Goal: Information Seeking & Learning: Learn about a topic

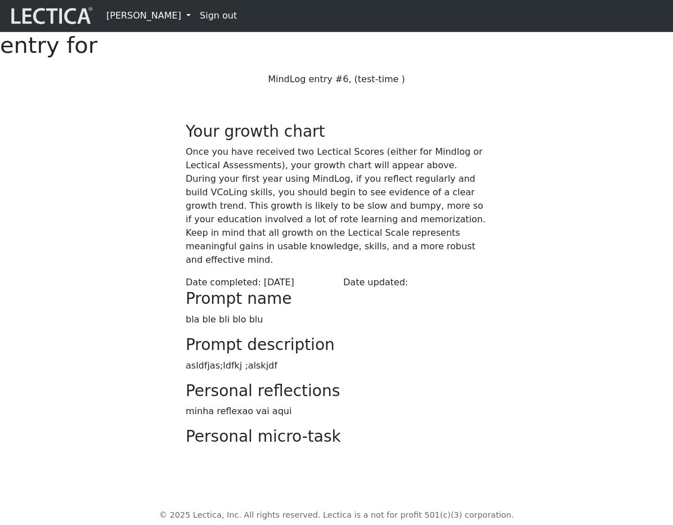
scroll to position [237, 0]
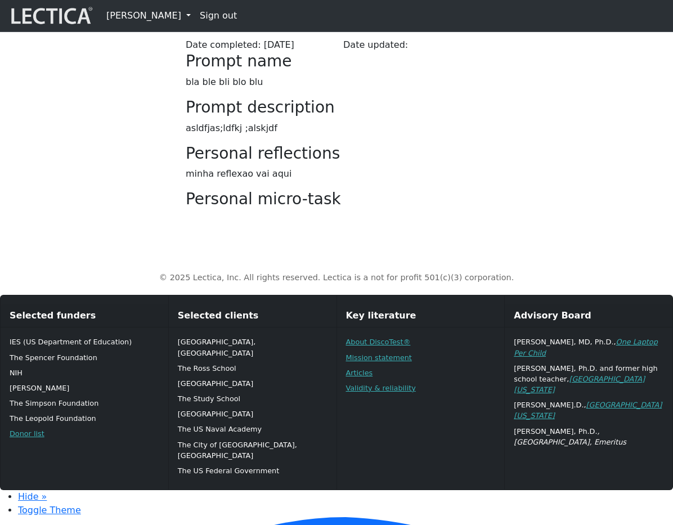
click at [147, 16] on link "[PERSON_NAME]" at bounding box center [148, 15] width 93 height 22
click at [113, 210] on div "Your growth chart Once you have received two Lectical Scores (either for Mindlo…" at bounding box center [336, 38] width 540 height 360
drag, startPoint x: 209, startPoint y: 41, endPoint x: 386, endPoint y: 81, distance: 181.6
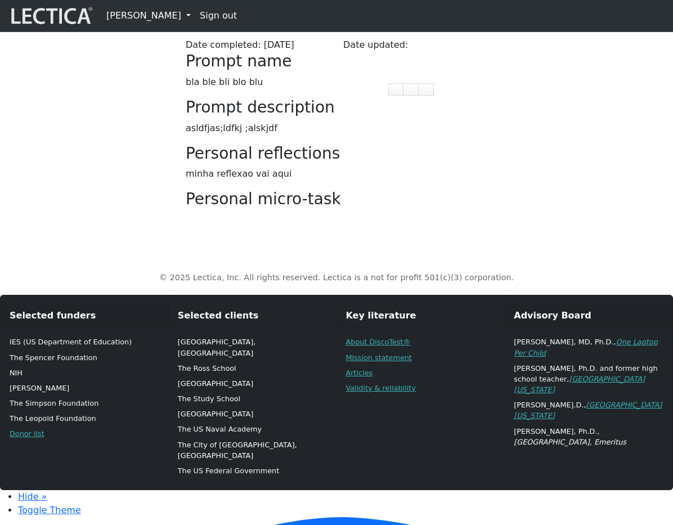
click at [72, 218] on div "Your growth chart Once you have received two Lectical Scores (either for Mindlo…" at bounding box center [336, 38] width 540 height 360
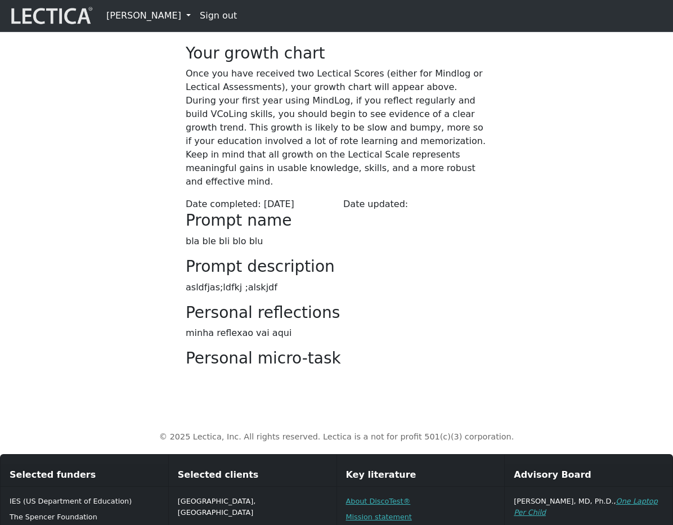
scroll to position [150, 0]
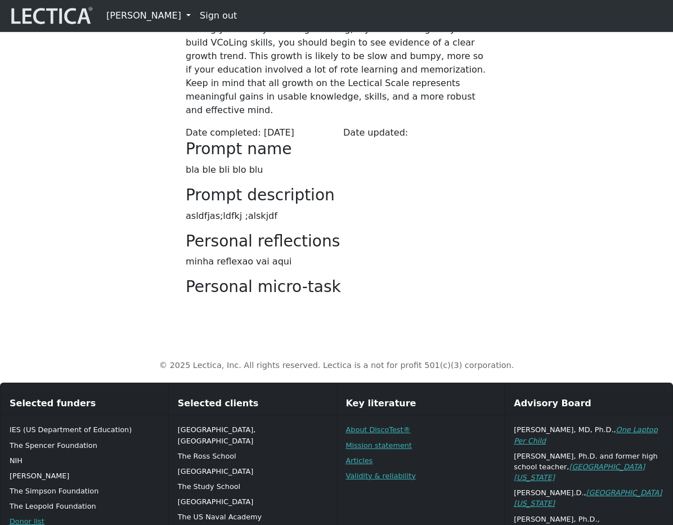
click at [93, 305] on div "Your growth chart Once you have received two Lectical Scores (either for Mindlo…" at bounding box center [336, 125] width 540 height 360
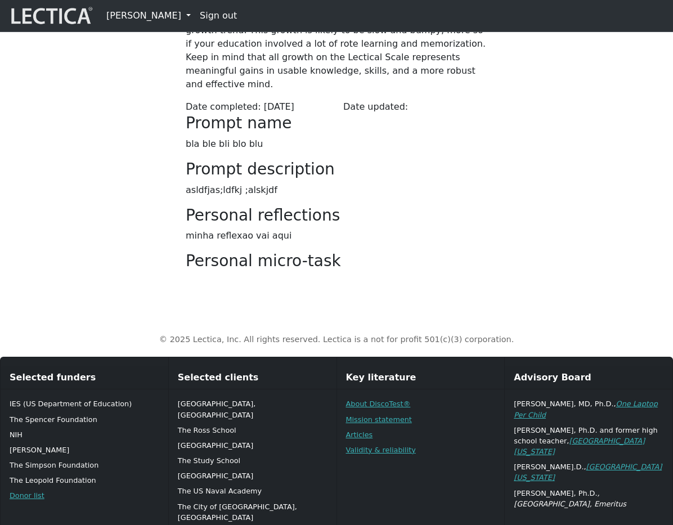
scroll to position [186, 0]
